Goal: Information Seeking & Learning: Learn about a topic

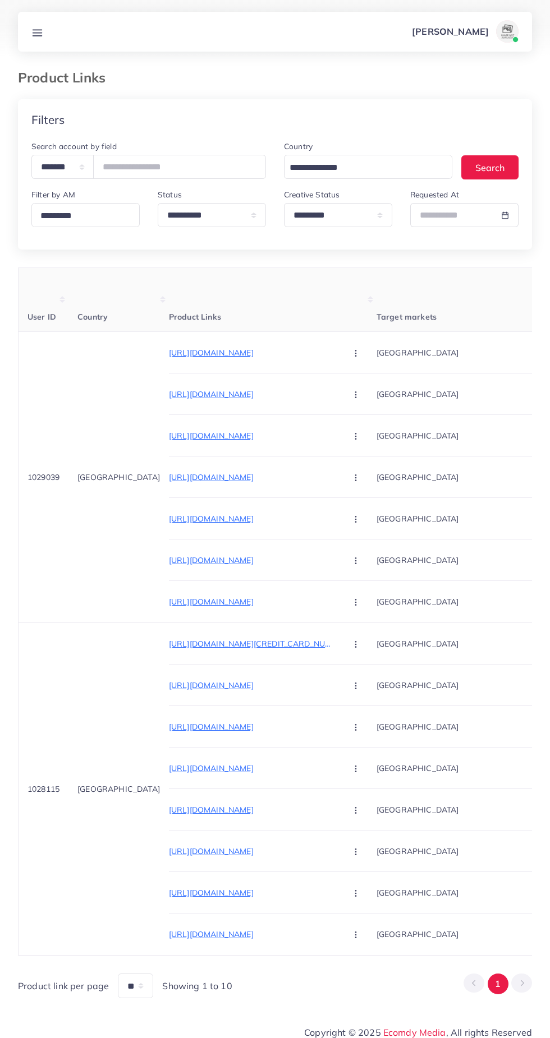
select select "*********"
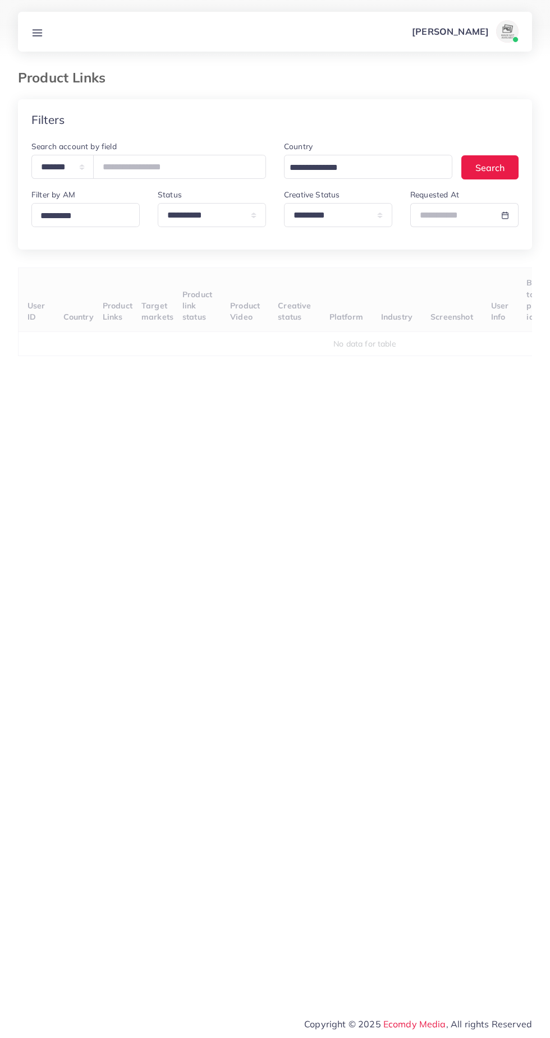
select select "*********"
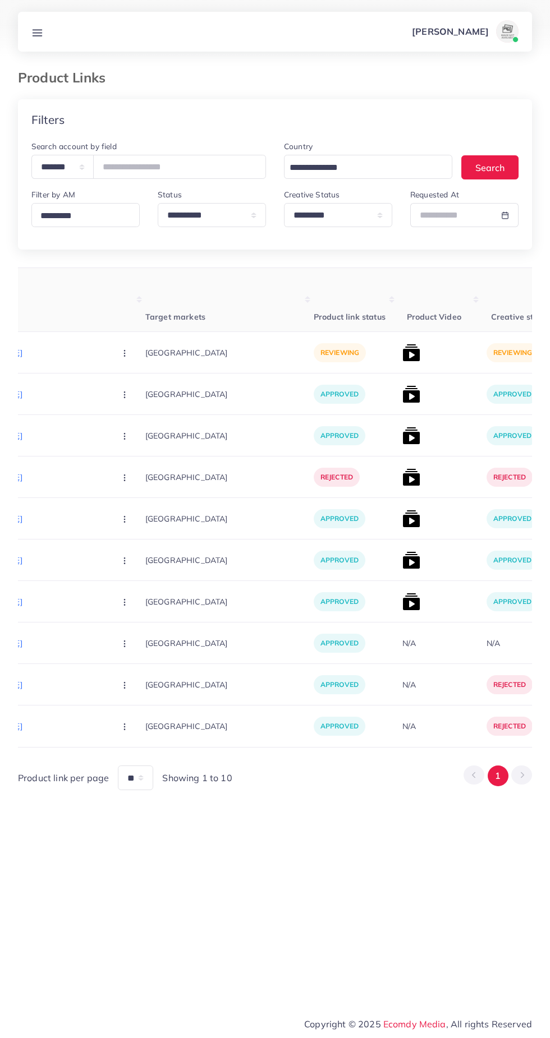
scroll to position [0, 234]
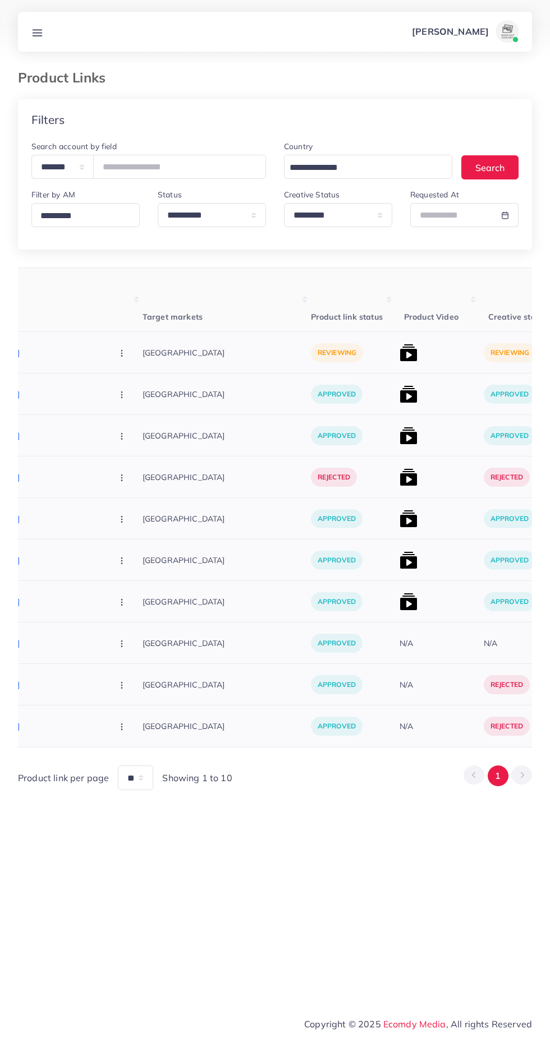
click at [399, 352] on img at bounding box center [408, 353] width 18 height 18
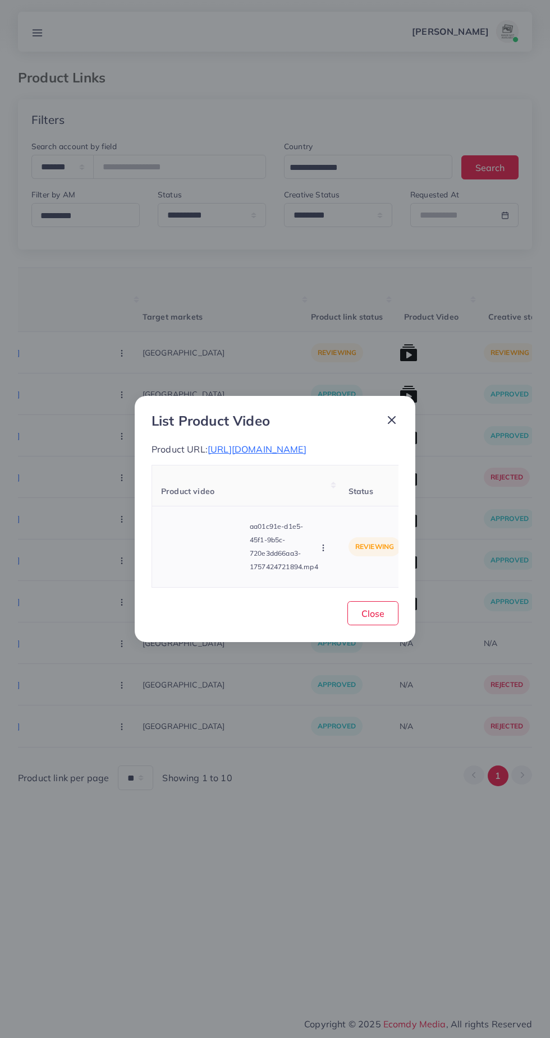
click at [210, 559] on video at bounding box center [203, 547] width 84 height 50
click at [211, 544] on icon at bounding box center [203, 547] width 18 height 18
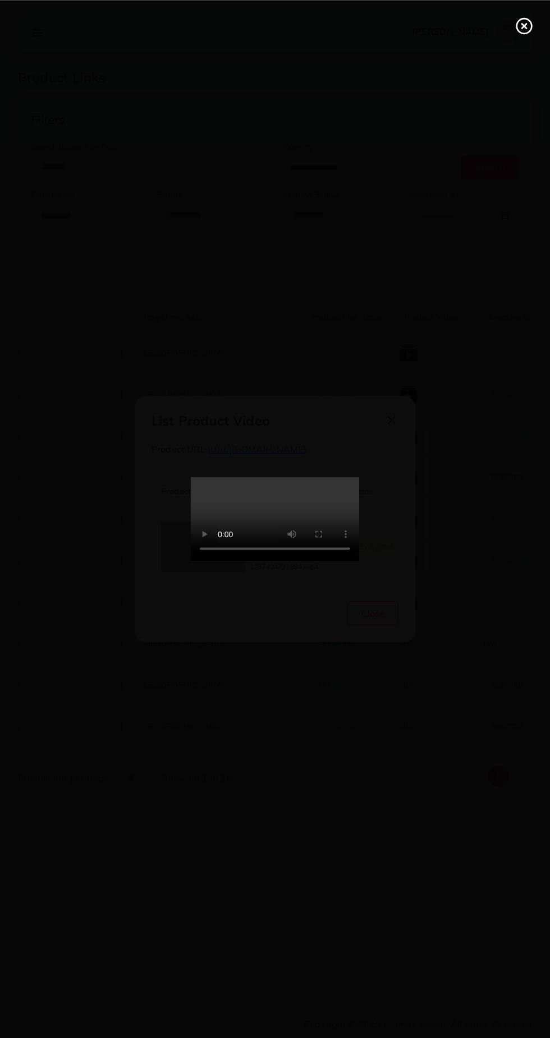
click at [523, 25] on line at bounding box center [524, 26] width 4 height 4
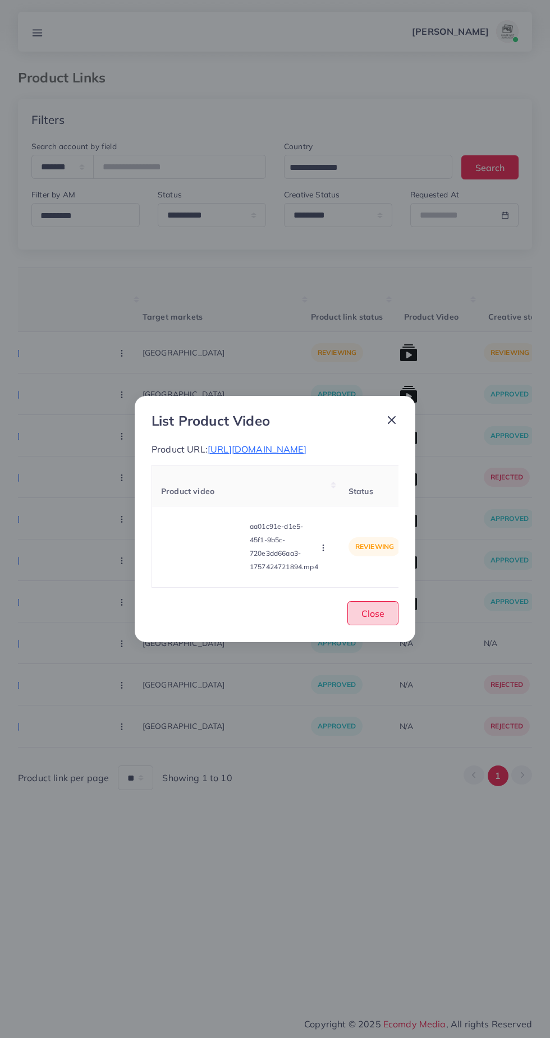
click at [381, 613] on span "Close" at bounding box center [372, 613] width 23 height 11
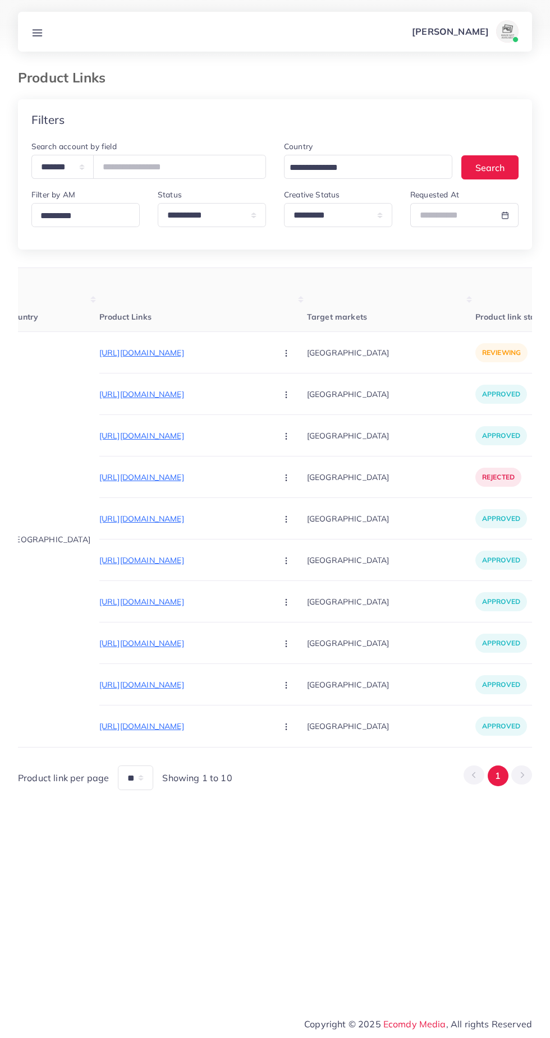
scroll to position [0, 69]
click at [100, 352] on p "[URL][DOMAIN_NAME]" at bounding box center [184, 352] width 168 height 13
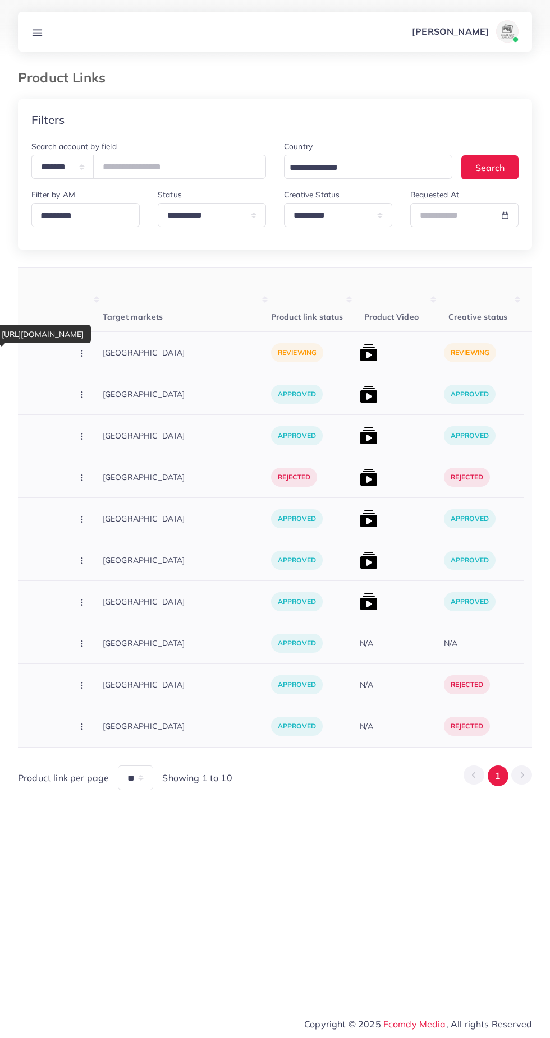
scroll to position [0, 279]
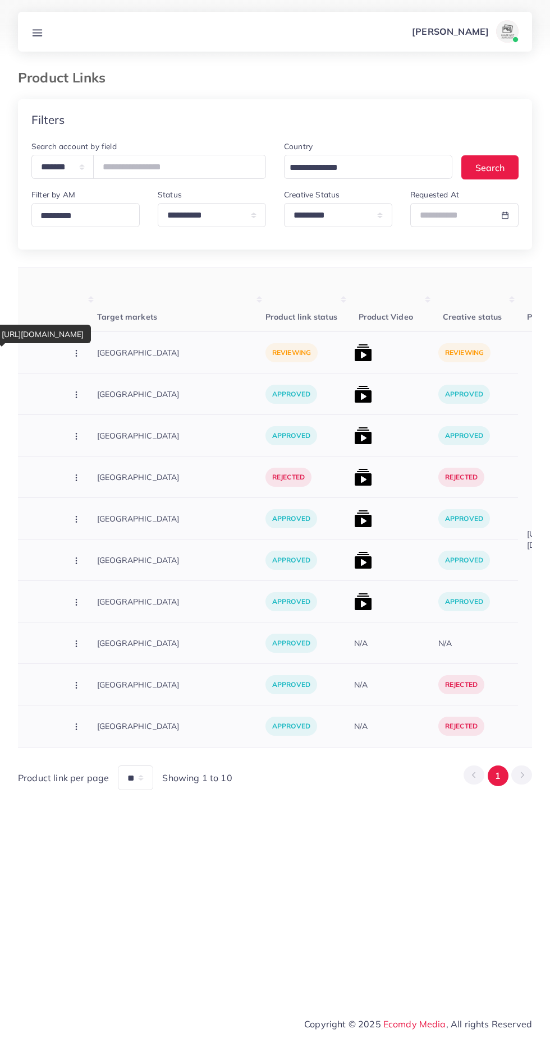
click at [354, 351] on img at bounding box center [363, 353] width 18 height 18
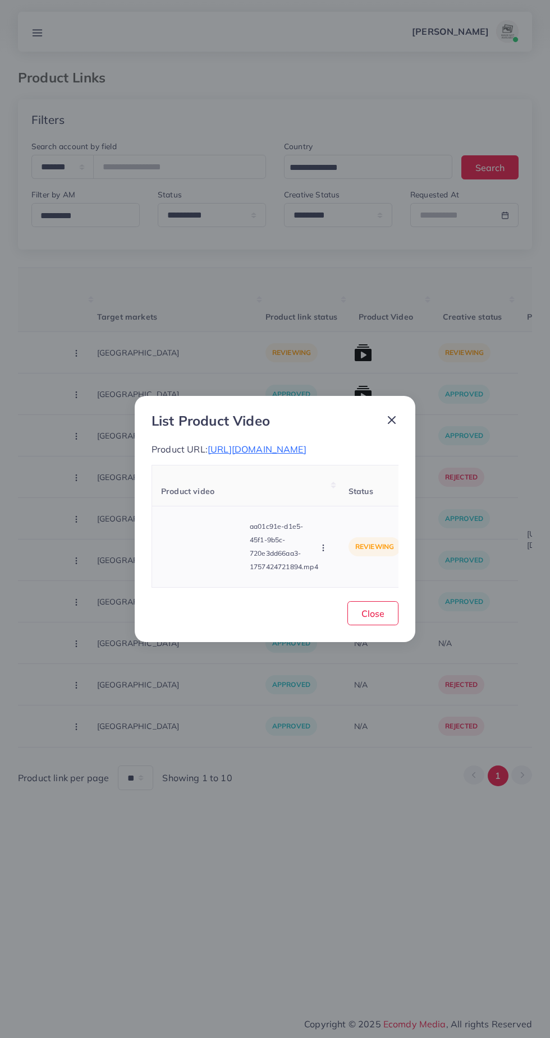
click at [200, 561] on video at bounding box center [203, 547] width 84 height 50
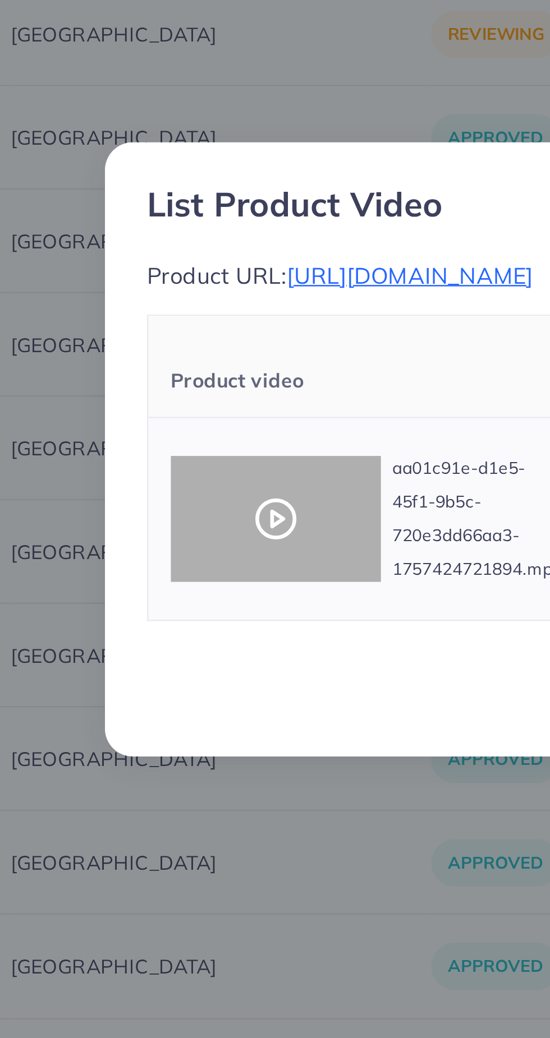
click at [209, 550] on circle at bounding box center [203, 547] width 15 height 15
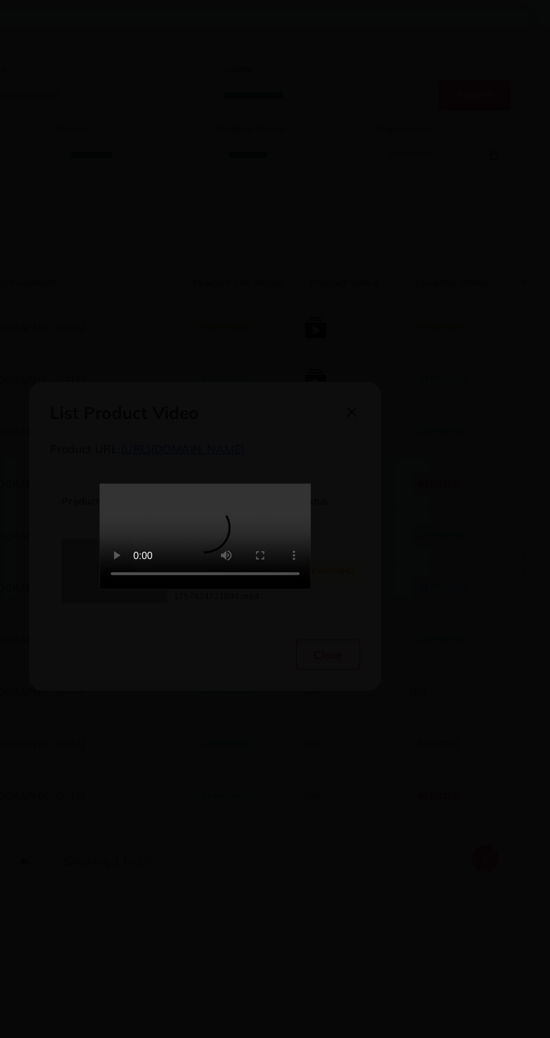
scroll to position [0, 0]
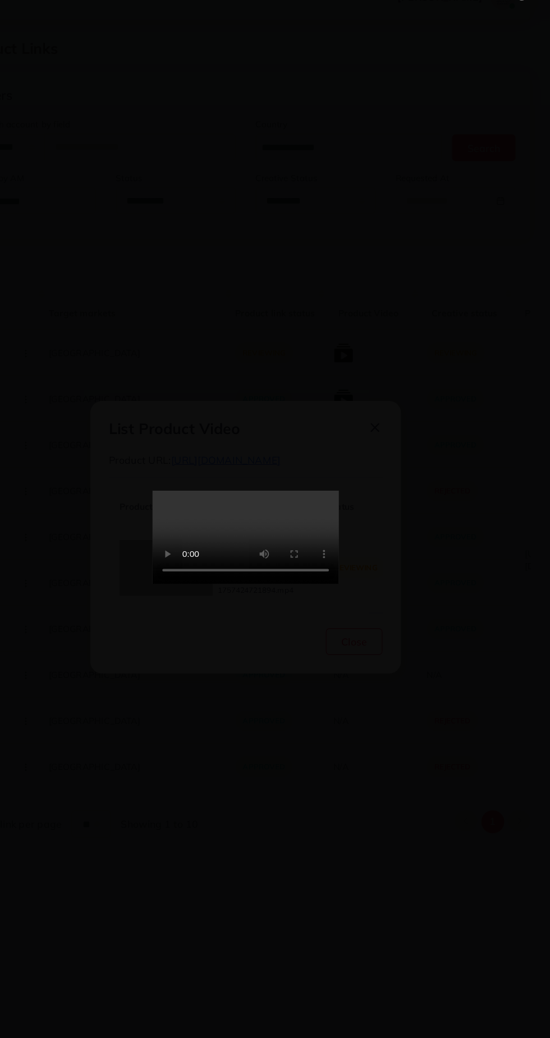
click at [359, 561] on video at bounding box center [275, 519] width 168 height 84
